Goal: Task Accomplishment & Management: Use online tool/utility

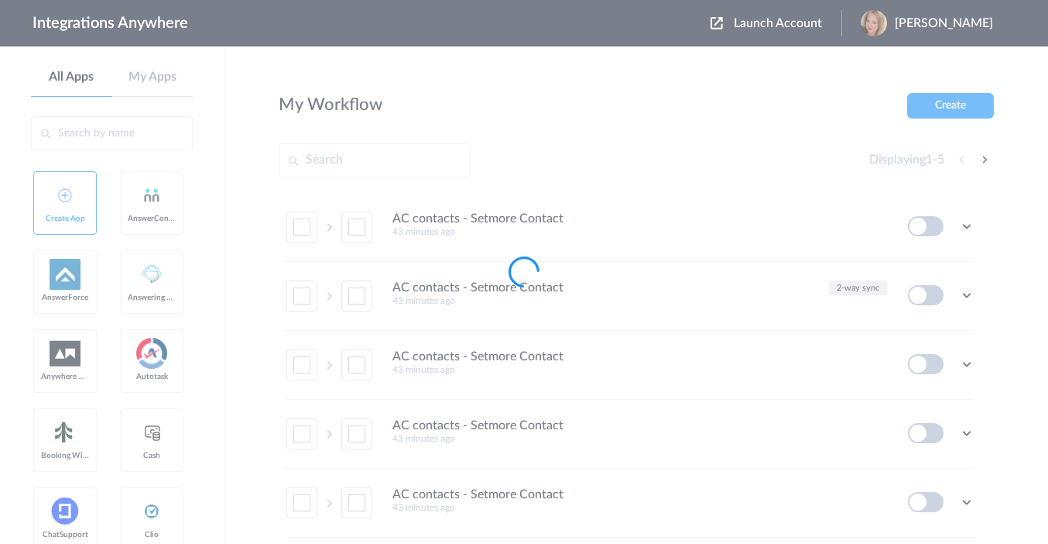
click at [818, 22] on div at bounding box center [524, 272] width 1048 height 544
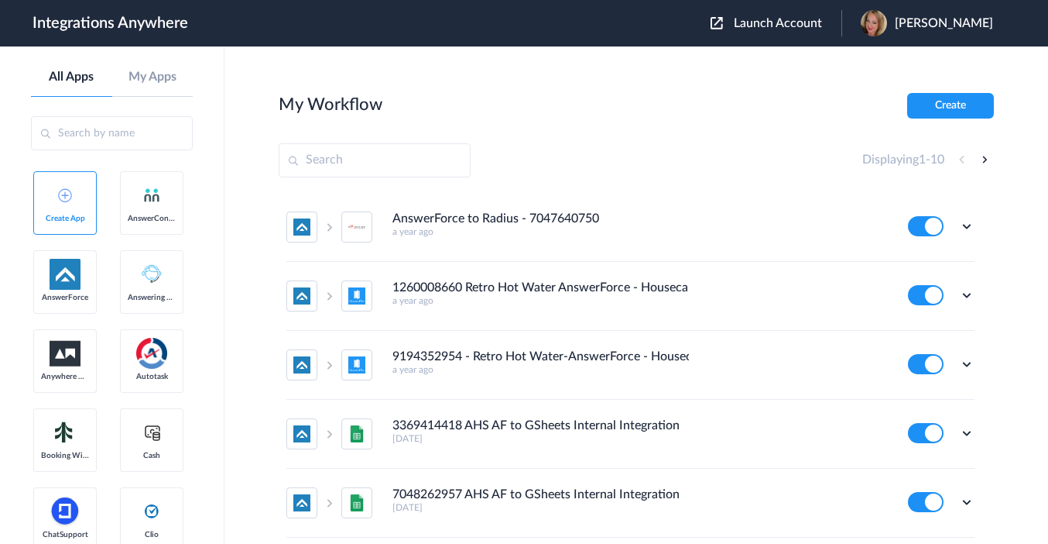
click at [810, 26] on span "Launch Account" at bounding box center [778, 23] width 88 height 12
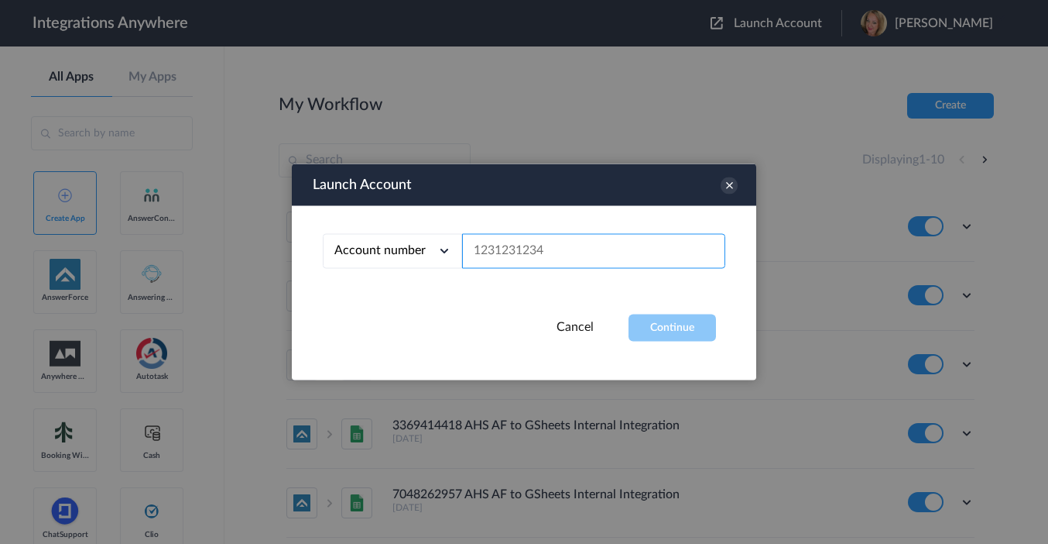
click at [537, 247] on input "text" at bounding box center [593, 251] width 263 height 35
paste input "9199752274"
type input "9199752274"
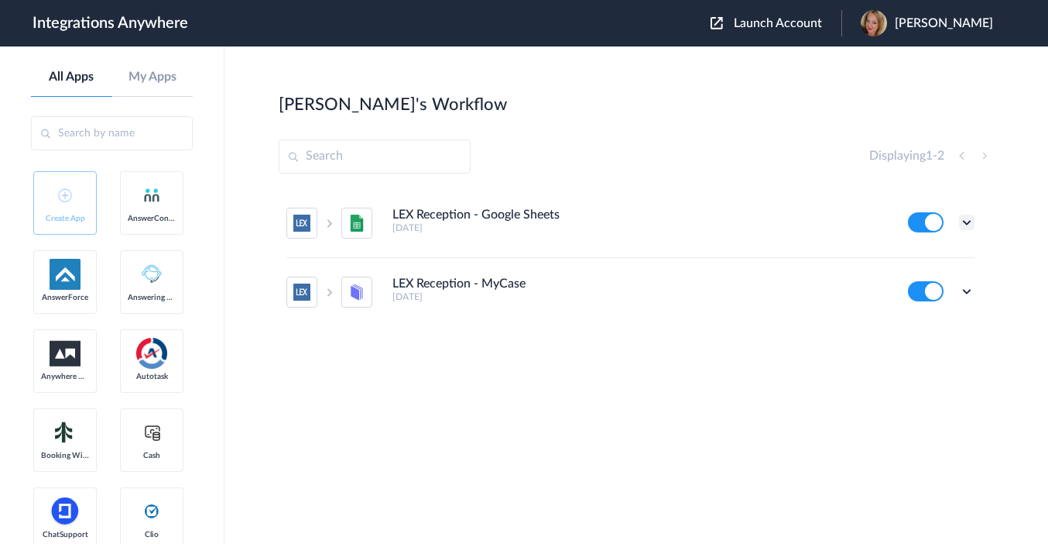
click at [967, 225] on icon at bounding box center [966, 221] width 15 height 15
click at [925, 267] on li "Edit" at bounding box center [924, 258] width 101 height 29
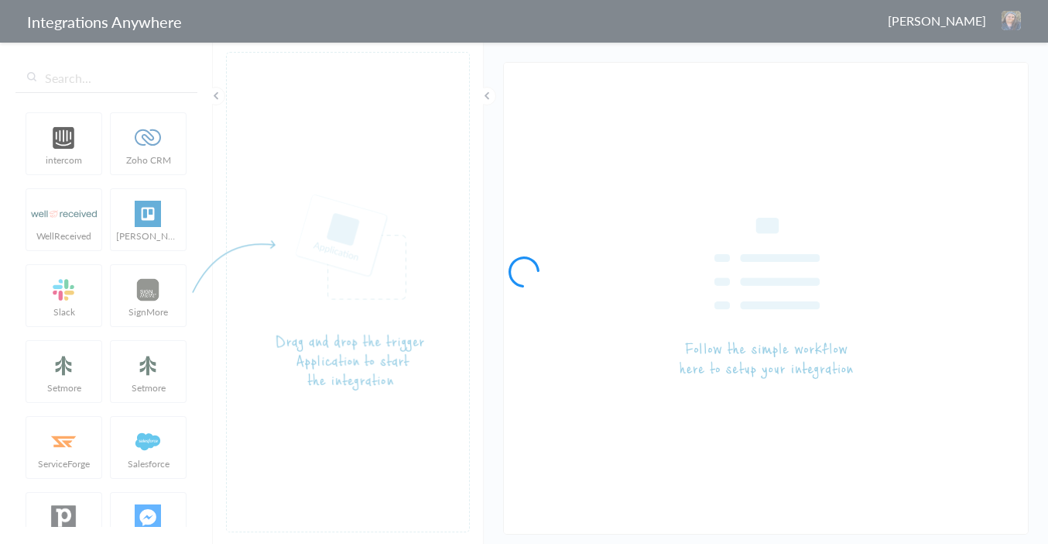
type input "LEX Reception - Google Sheets"
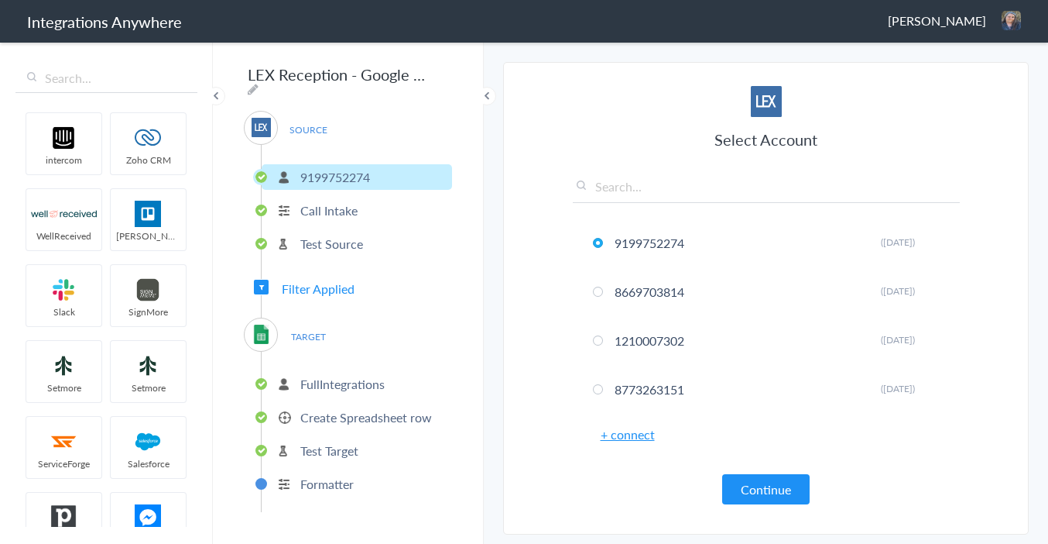
click at [321, 285] on span "Filter Applied" at bounding box center [318, 288] width 73 height 18
